Goal: Information Seeking & Learning: Learn about a topic

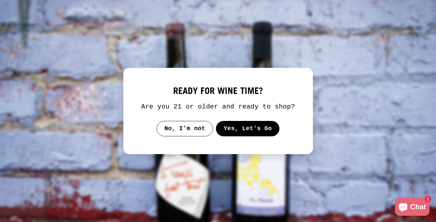
click at [246, 133] on button "Yes, Let's Go" at bounding box center [248, 128] width 64 height 15
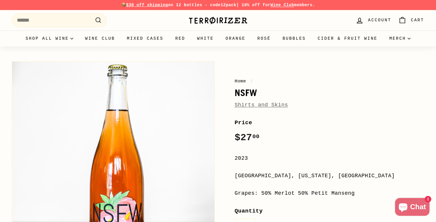
click at [257, 106] on link "Shirts and Skins" at bounding box center [261, 105] width 53 height 6
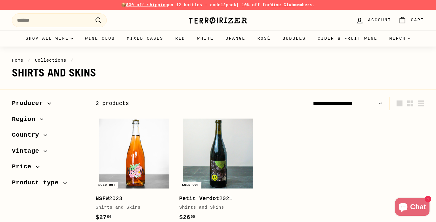
scroll to position [11, 0]
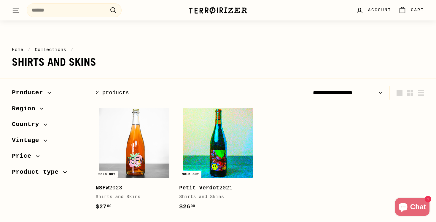
click at [227, 140] on img at bounding box center [218, 143] width 70 height 70
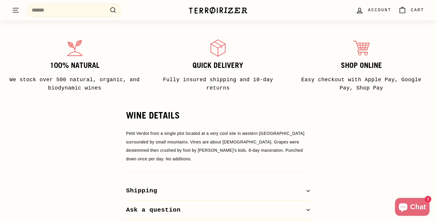
scroll to position [414, 0]
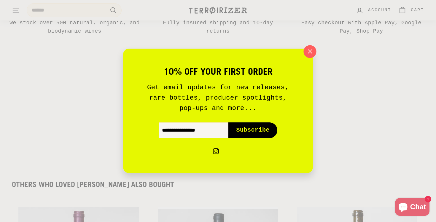
click at [310, 53] on icon "button" at bounding box center [309, 51] width 9 height 9
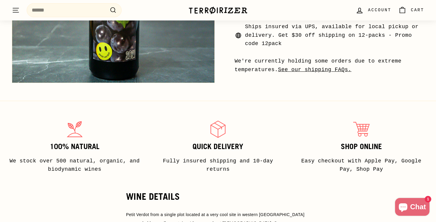
scroll to position [273, 0]
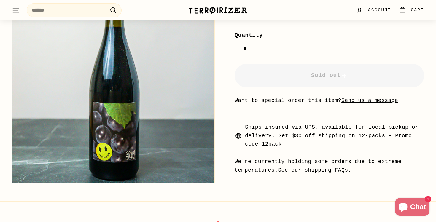
scroll to position [358, 0]
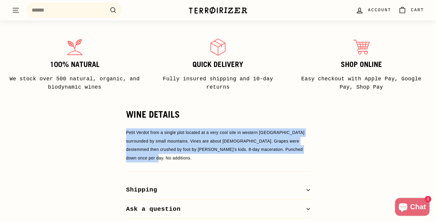
drag, startPoint x: 159, startPoint y: 152, endPoint x: 122, endPoint y: 129, distance: 43.5
click at [122, 129] on div "WINE DETAILS Petit Verdot from a single plot located at a very cool site in wes…" at bounding box center [218, 163] width 208 height 109
copy span "Petit Verdot from a single plot located at a very cool site in western [GEOGRAP…"
